Goal: Find specific page/section: Find specific page/section

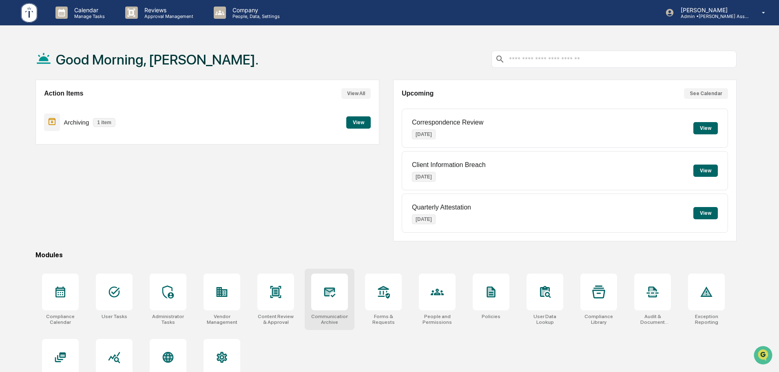
click at [329, 291] on icon at bounding box center [329, 292] width 11 height 10
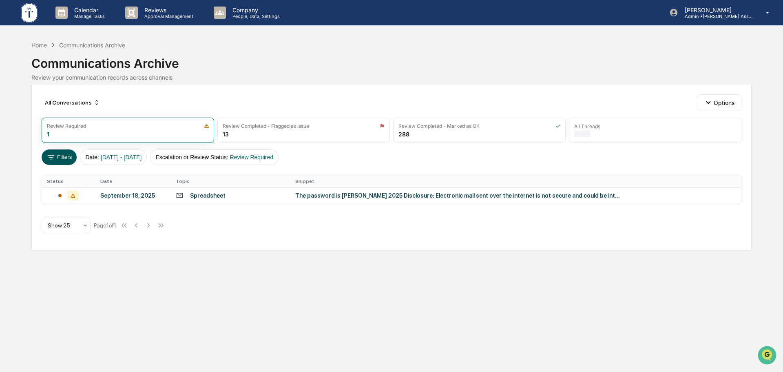
click at [61, 157] on button "Filters" at bounding box center [60, 157] width 36 height 16
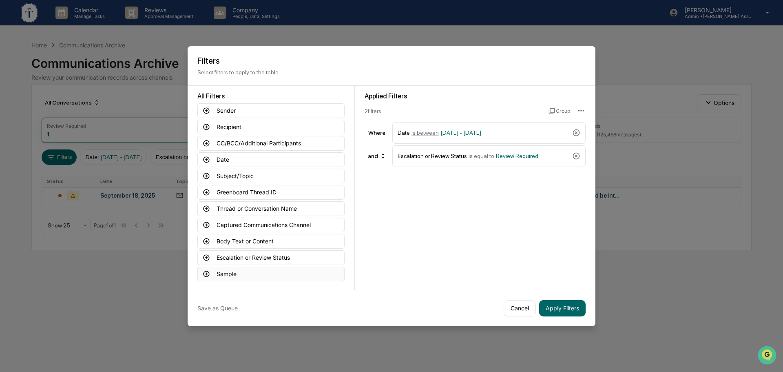
click at [231, 271] on button "Sample" at bounding box center [271, 273] width 147 height 15
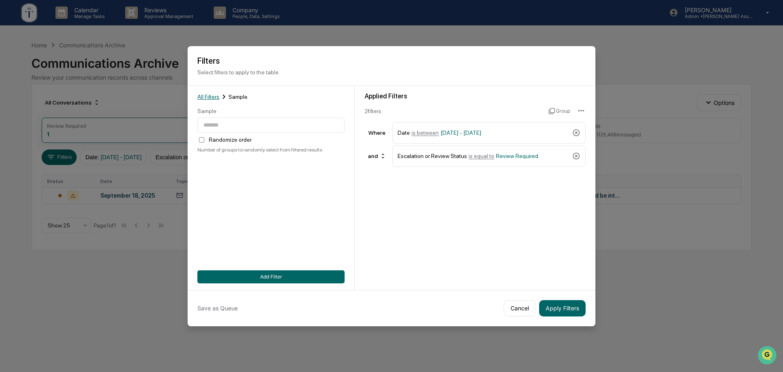
click at [202, 98] on span "All Filters" at bounding box center [209, 96] width 22 height 7
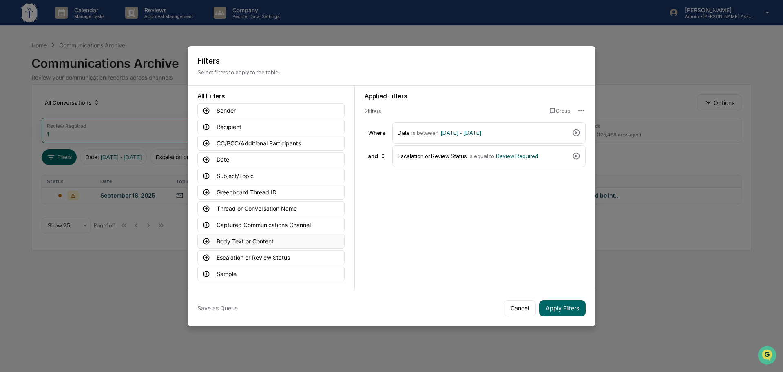
click at [246, 241] on button "Body Text or Content" at bounding box center [271, 241] width 147 height 15
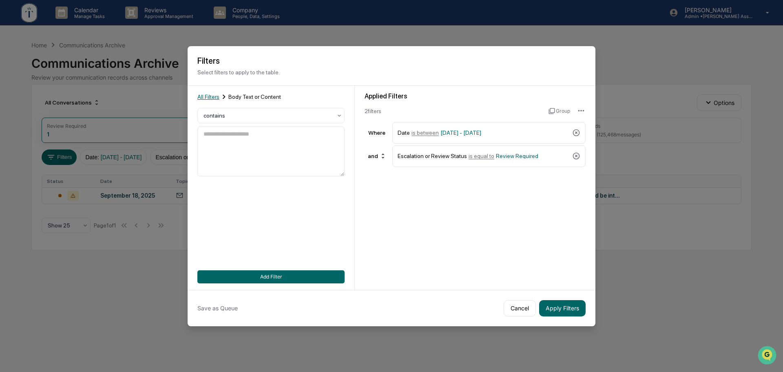
click at [208, 93] on span "All Filters" at bounding box center [209, 96] width 22 height 7
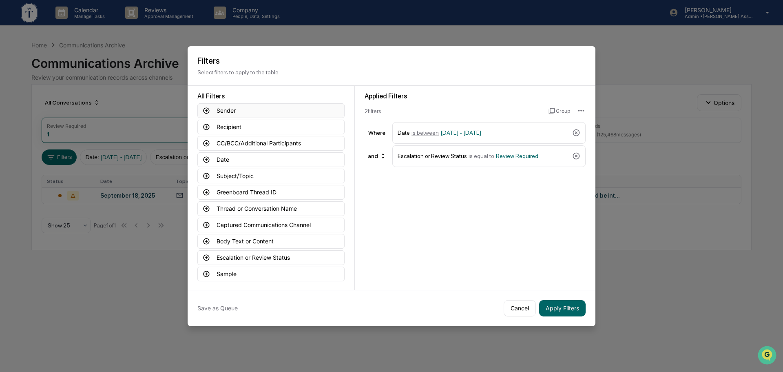
click at [235, 110] on button "Sender" at bounding box center [271, 110] width 147 height 15
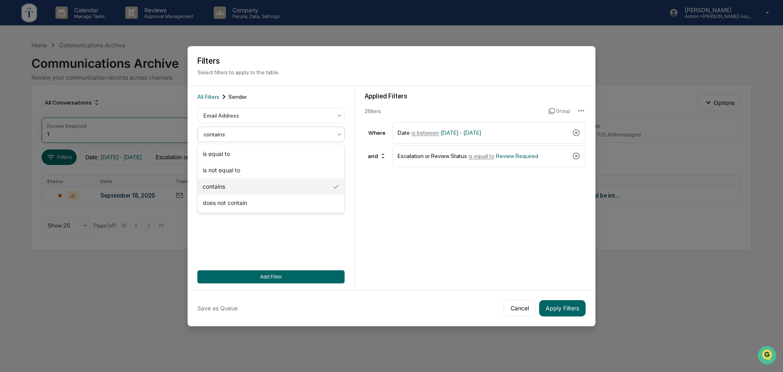
click at [337, 134] on icon at bounding box center [339, 134] width 7 height 7
click at [249, 131] on div at bounding box center [268, 134] width 129 height 8
click at [206, 95] on span "All Filters" at bounding box center [209, 96] width 22 height 7
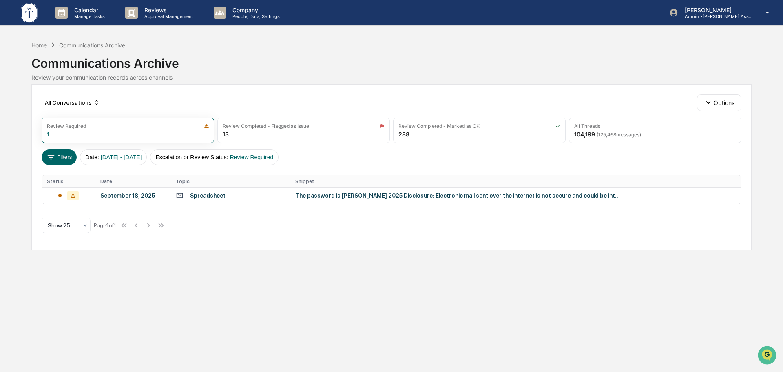
drag, startPoint x: 701, startPoint y: 289, endPoint x: 689, endPoint y: 253, distance: 38.5
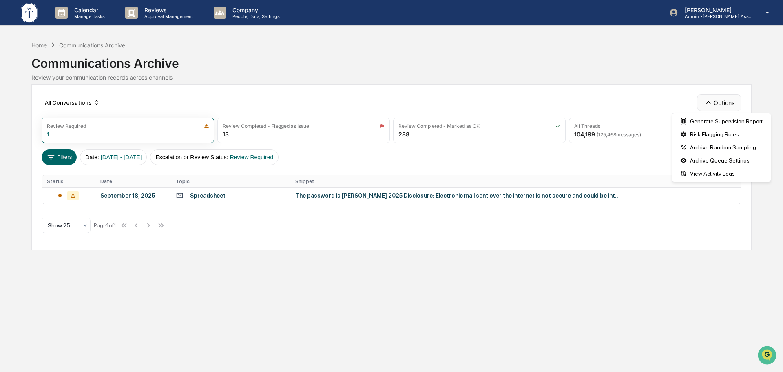
click at [714, 101] on button "Options" at bounding box center [719, 102] width 44 height 16
click at [710, 160] on div "Archive Queue Settings" at bounding box center [721, 160] width 95 height 13
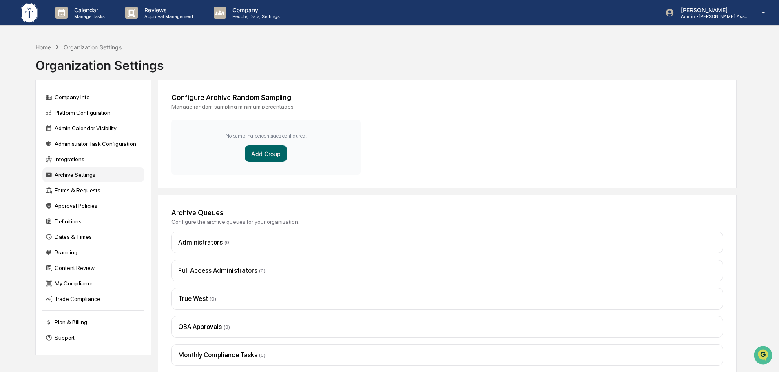
scroll to position [39, 0]
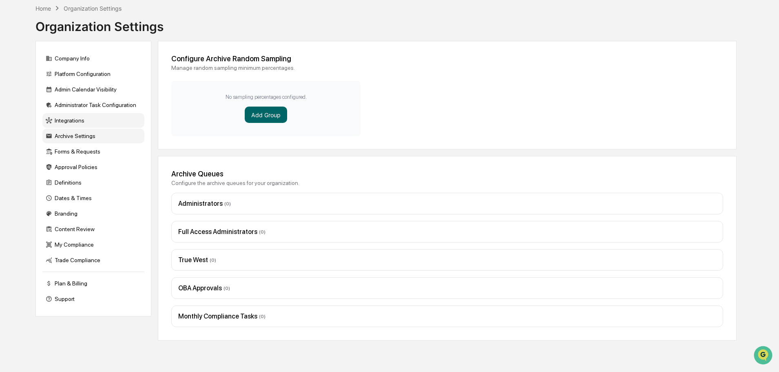
click at [69, 123] on div "Integrations" at bounding box center [93, 120] width 102 height 15
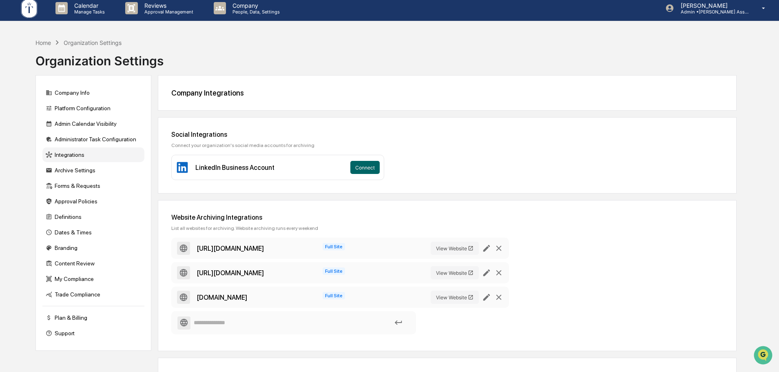
scroll to position [0, 0]
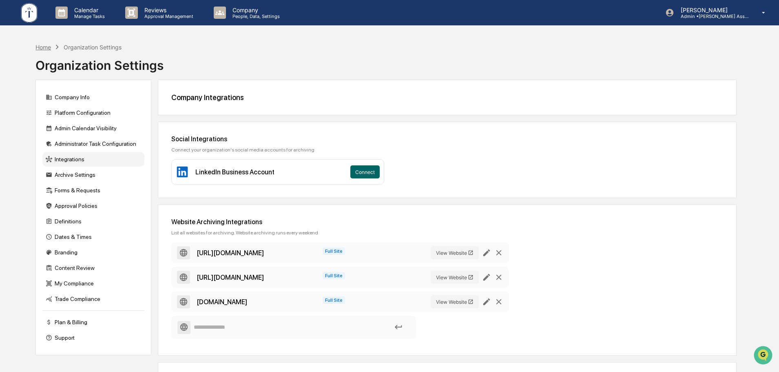
click at [37, 47] on div "Home" at bounding box center [44, 47] width 16 height 7
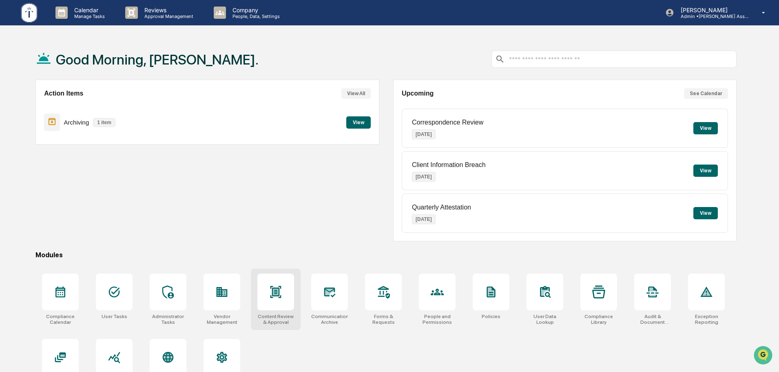
click at [276, 286] on icon at bounding box center [275, 291] width 13 height 13
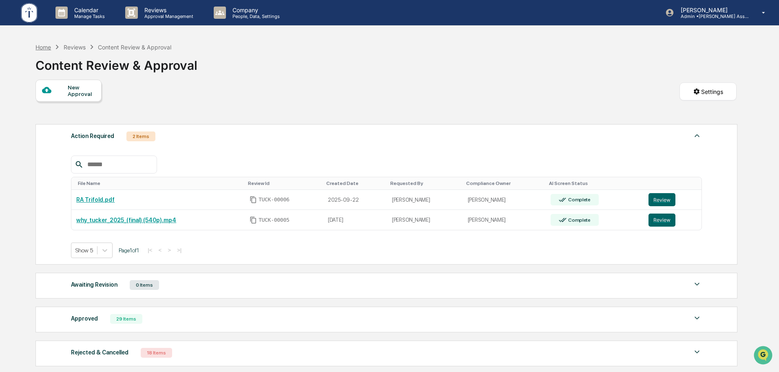
click at [42, 44] on div "Home" at bounding box center [44, 47] width 16 height 7
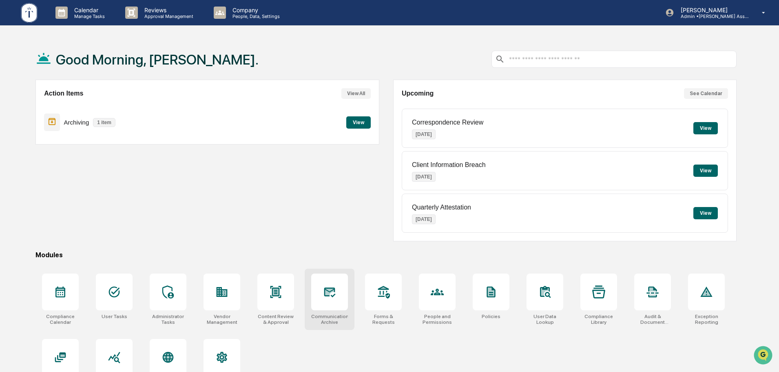
click at [339, 293] on div at bounding box center [329, 291] width 37 height 37
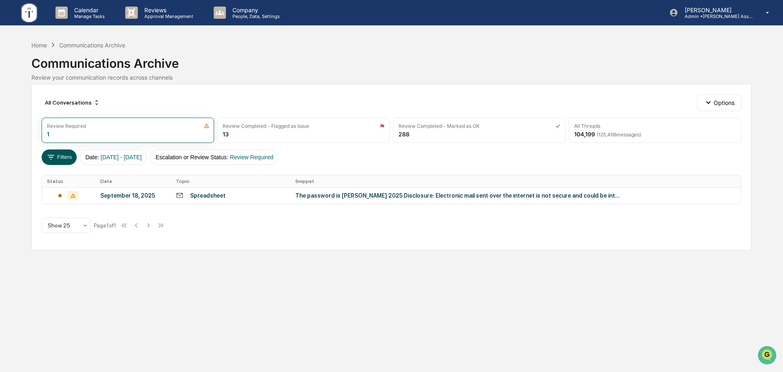
click at [64, 156] on button "Filters" at bounding box center [60, 157] width 36 height 16
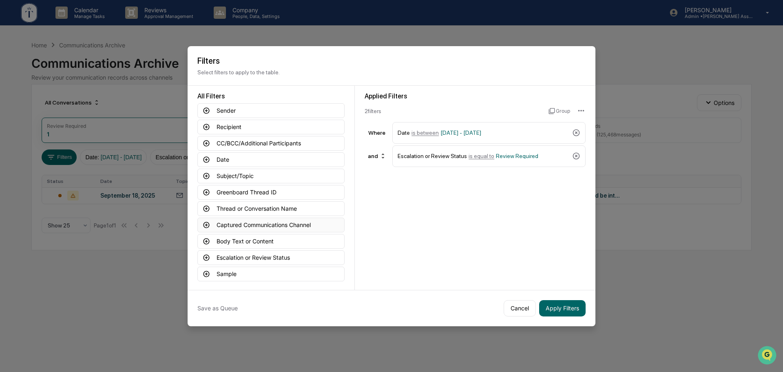
click at [260, 223] on button "Captured Communications Channel" at bounding box center [271, 225] width 147 height 15
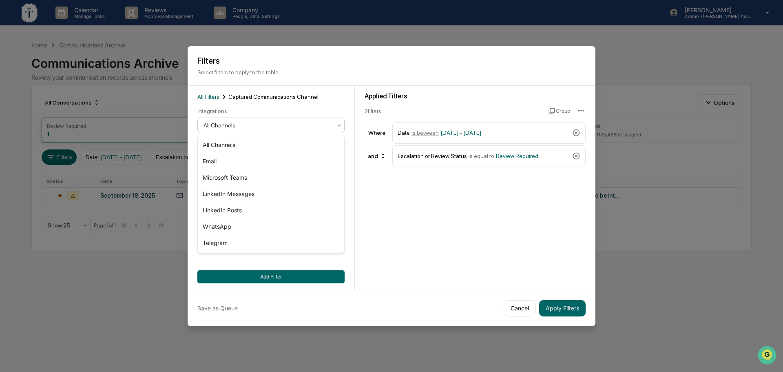
click at [341, 123] on icon at bounding box center [339, 125] width 7 height 7
click at [231, 191] on div "LinkedIn Messages" at bounding box center [271, 194] width 146 height 16
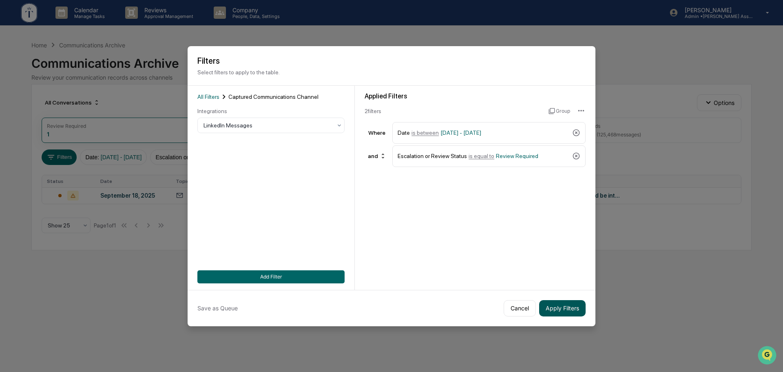
click at [556, 307] on button "Apply Filters" at bounding box center [562, 308] width 47 height 16
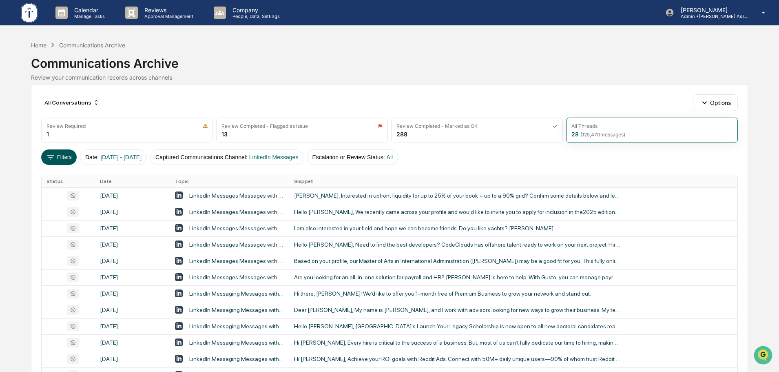
click at [63, 155] on button "Filters" at bounding box center [59, 157] width 36 height 16
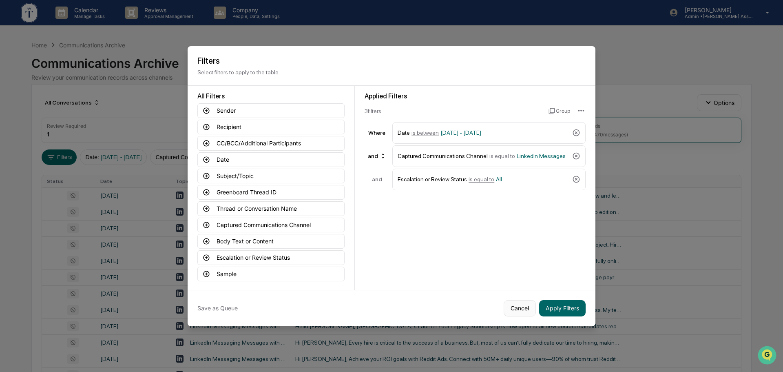
click at [518, 307] on button "Cancel" at bounding box center [520, 308] width 32 height 16
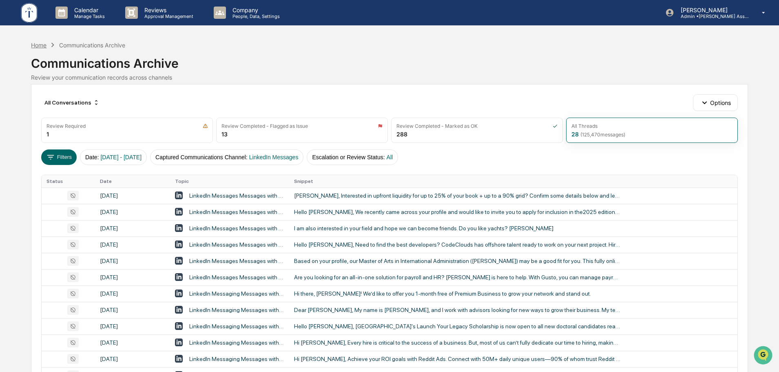
click at [33, 43] on div "Home" at bounding box center [39, 45] width 16 height 7
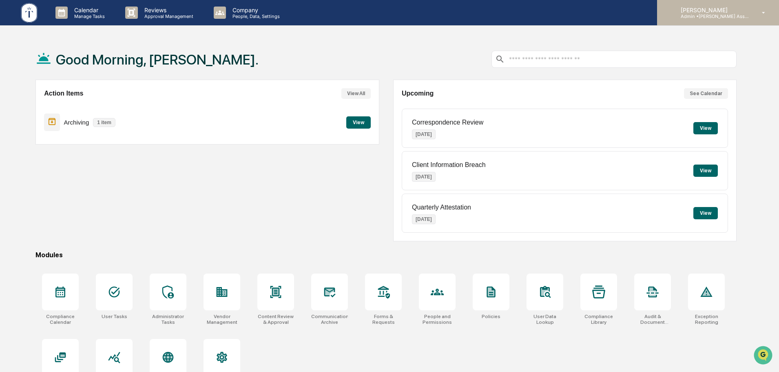
click at [709, 12] on p "[PERSON_NAME]" at bounding box center [713, 10] width 76 height 7
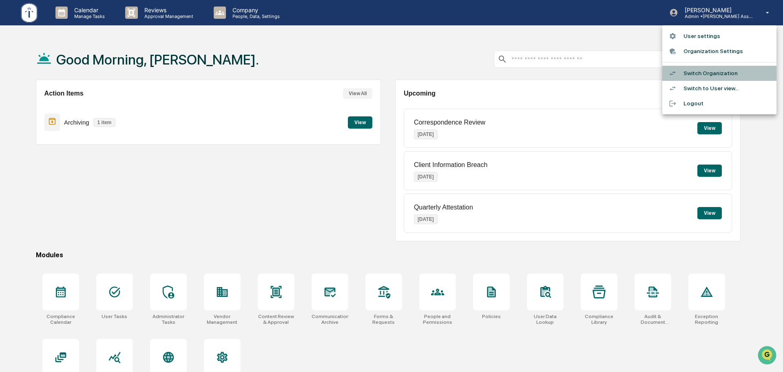
click at [703, 72] on li "Switch Organization" at bounding box center [720, 73] width 114 height 15
